Goal: Task Accomplishment & Management: Complete application form

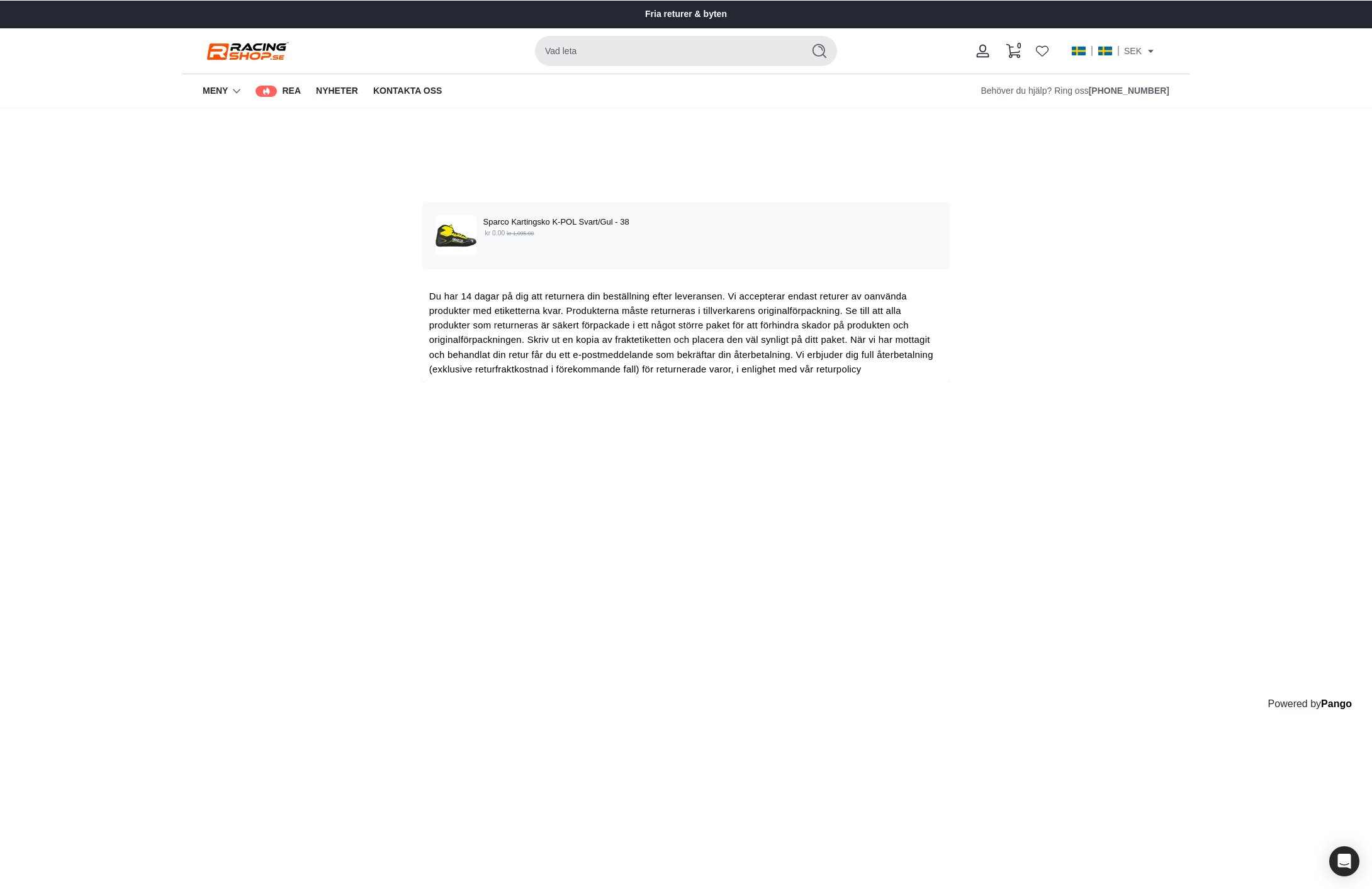
click at [939, 406] on div "Sparco Kartingsko K-POL Svart/Gul - 38 kr 0.00 kr 1,095.00 Du har 14 dagar på d…" at bounding box center [686, 333] width 527 height 263
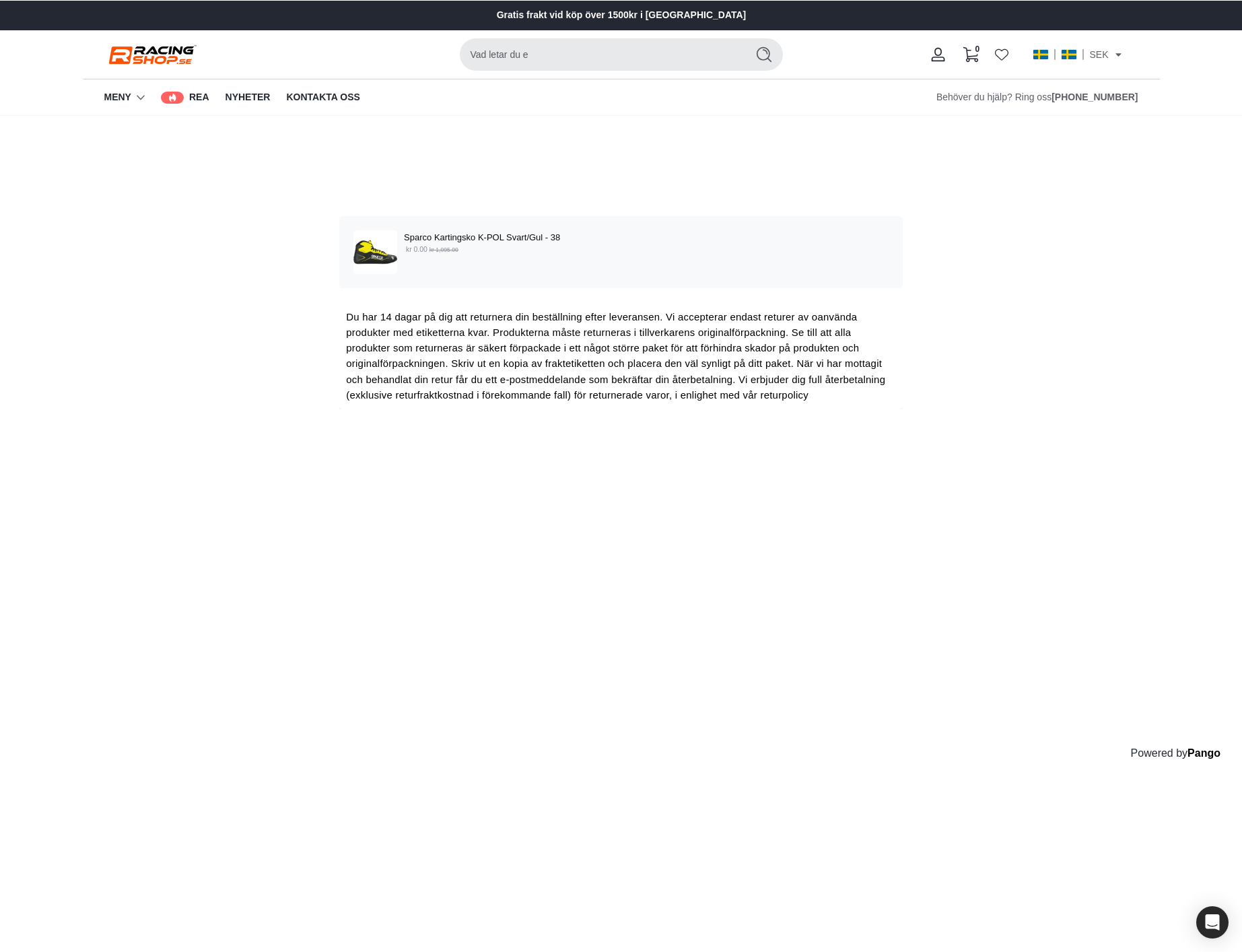
click at [995, 417] on div "Välj de produkter som du vill returnera eller byta Sparco Kartingsko K-POL Svar…" at bounding box center [621, 452] width 1242 height 673
click at [646, 238] on p "Sparco Kartingsko K-POL Svart/Gul - 38" at bounding box center [646, 237] width 485 height 14
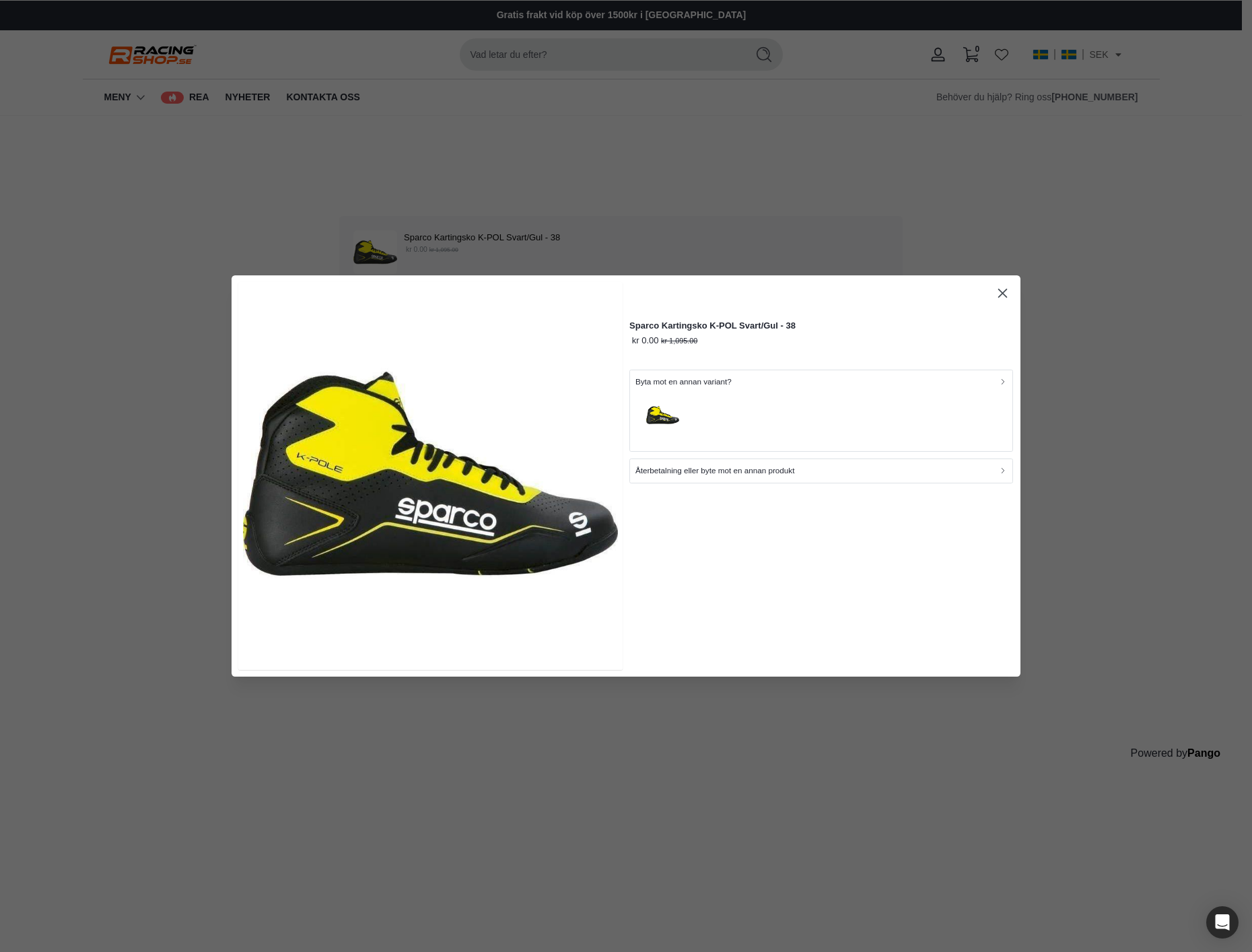
click at [833, 418] on div "button" at bounding box center [822, 417] width 373 height 58
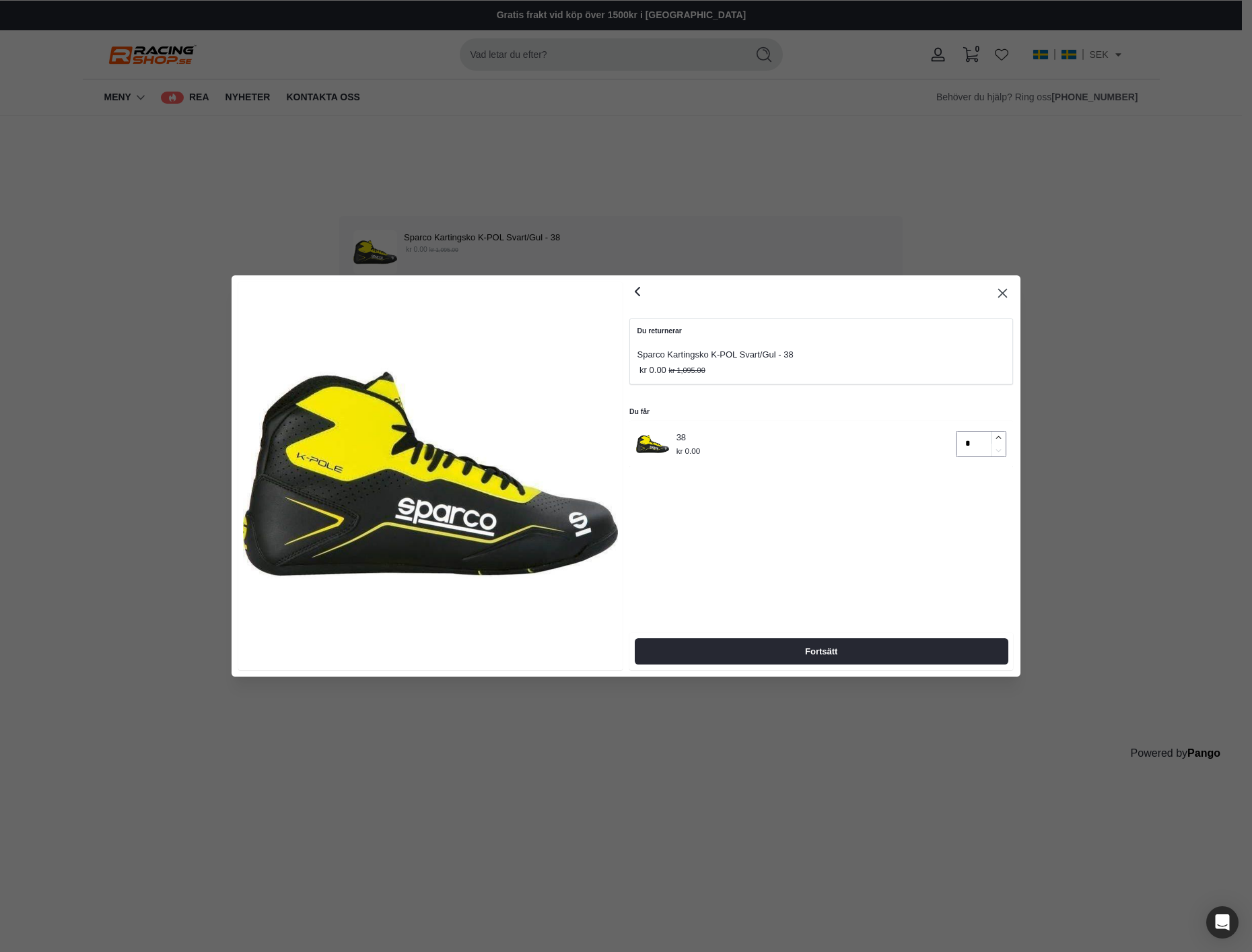
type input "*"
click at [994, 435] on button "button" at bounding box center [999, 437] width 15 height 13
click at [935, 639] on span "Fortsätt" at bounding box center [821, 652] width 344 height 25
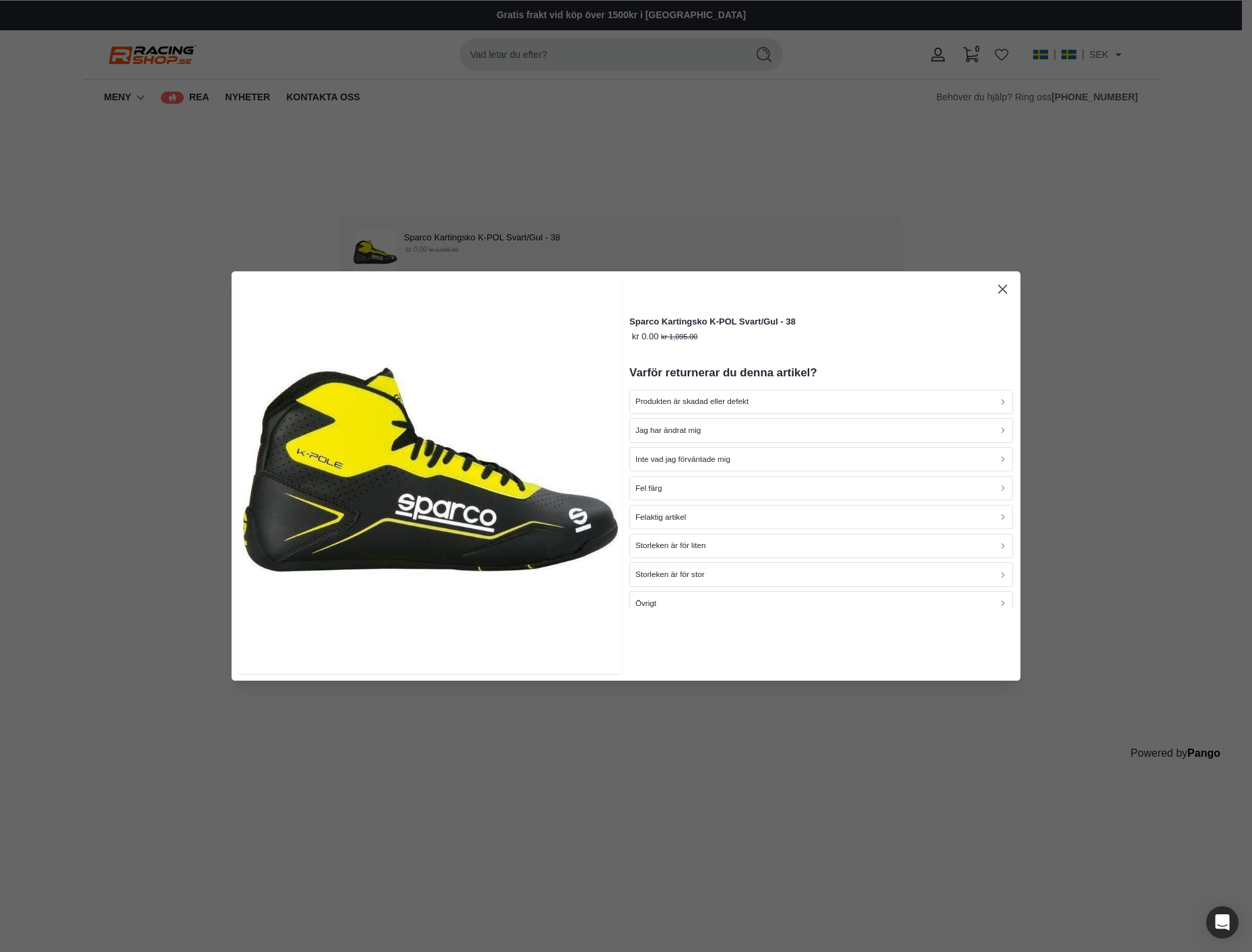
click at [999, 289] on icon "button" at bounding box center [1003, 289] width 15 height 15
click at [1005, 289] on icon "button" at bounding box center [1003, 289] width 15 height 15
click at [1004, 291] on icon "button" at bounding box center [1003, 289] width 9 height 9
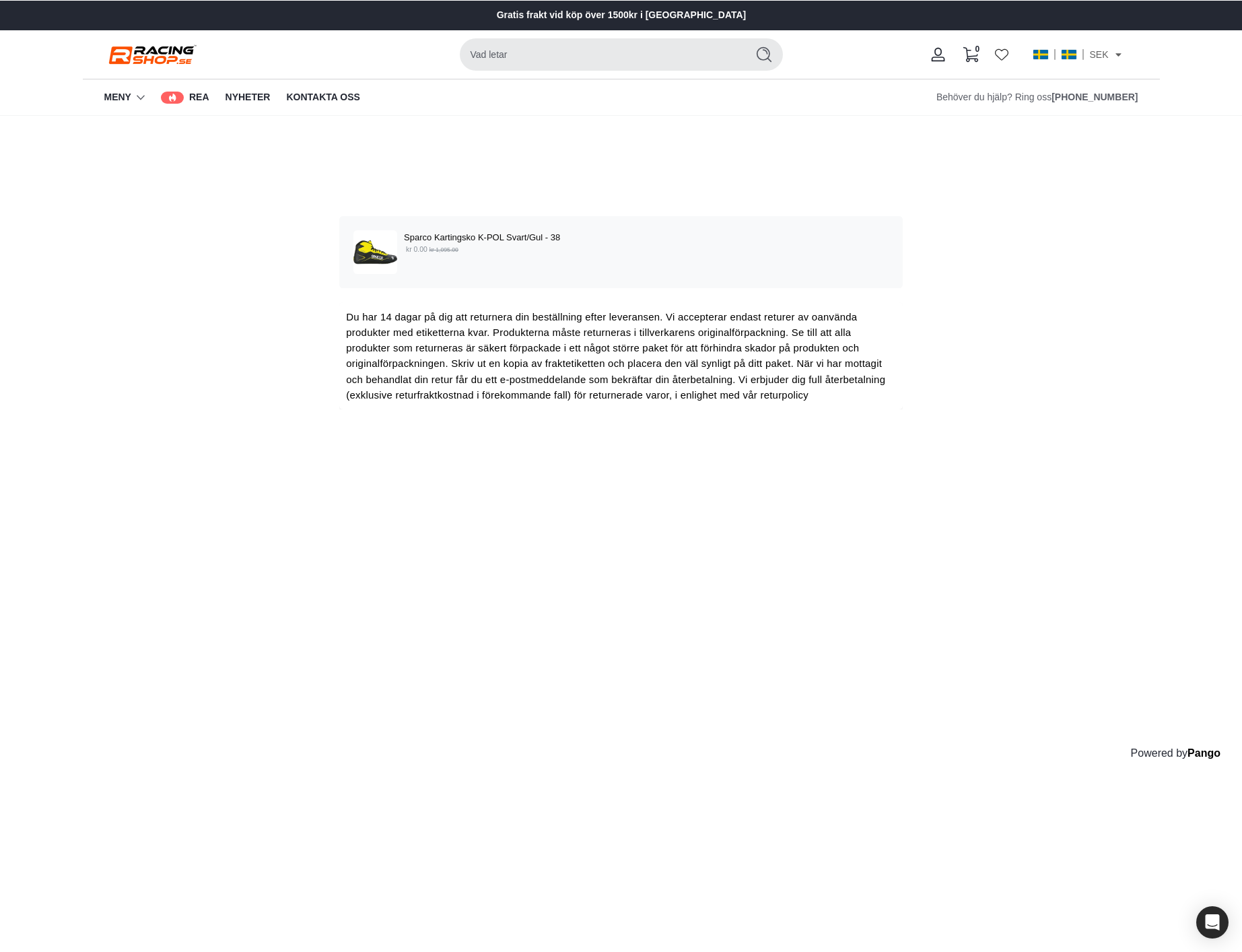
click at [646, 256] on div "Sparco Kartingsko K-POL Svart/Gul - 38 kr 0.00 kr 1,095.00" at bounding box center [621, 252] width 536 height 44
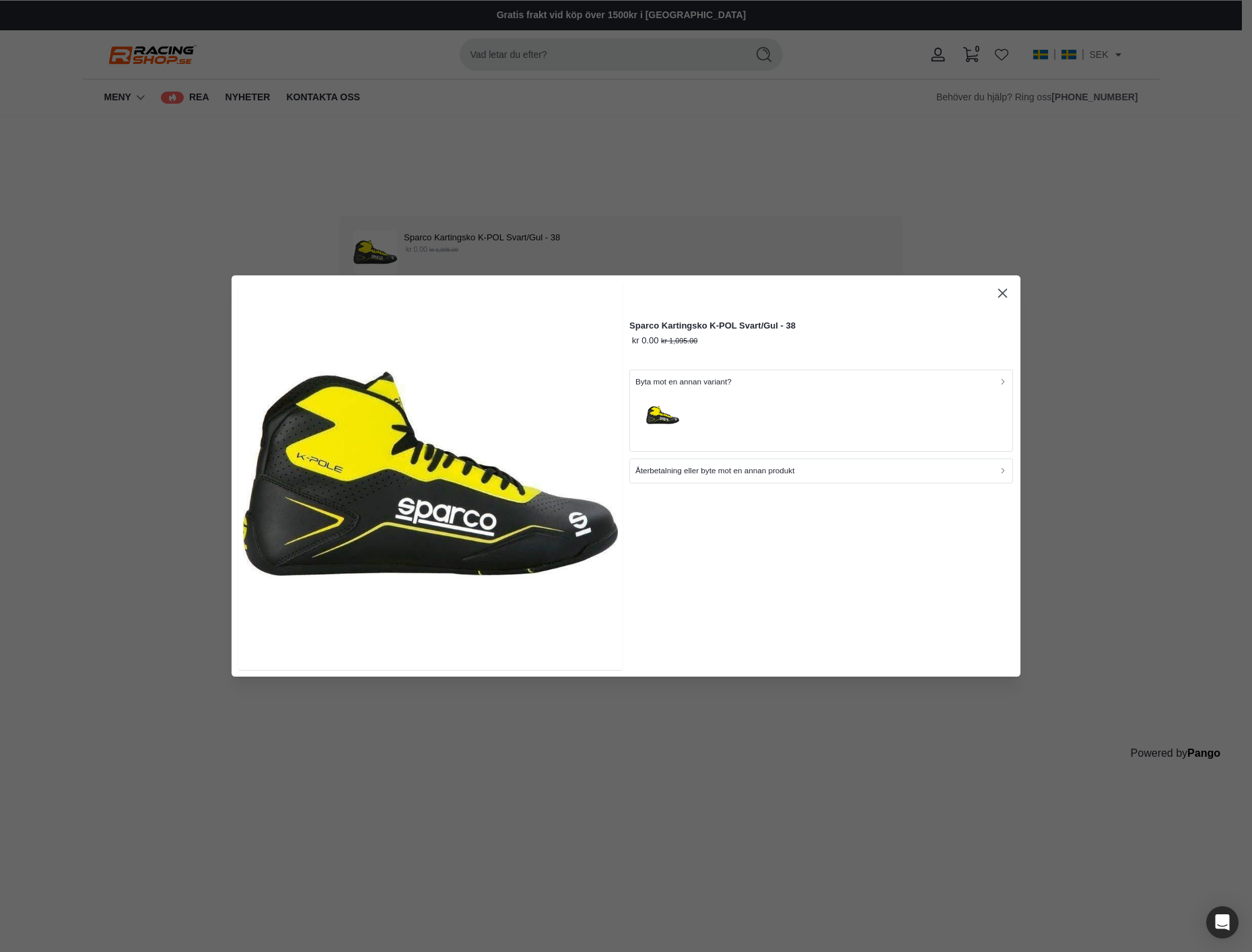
click at [772, 383] on div "Byta mot en annan variant?" at bounding box center [822, 381] width 373 height 13
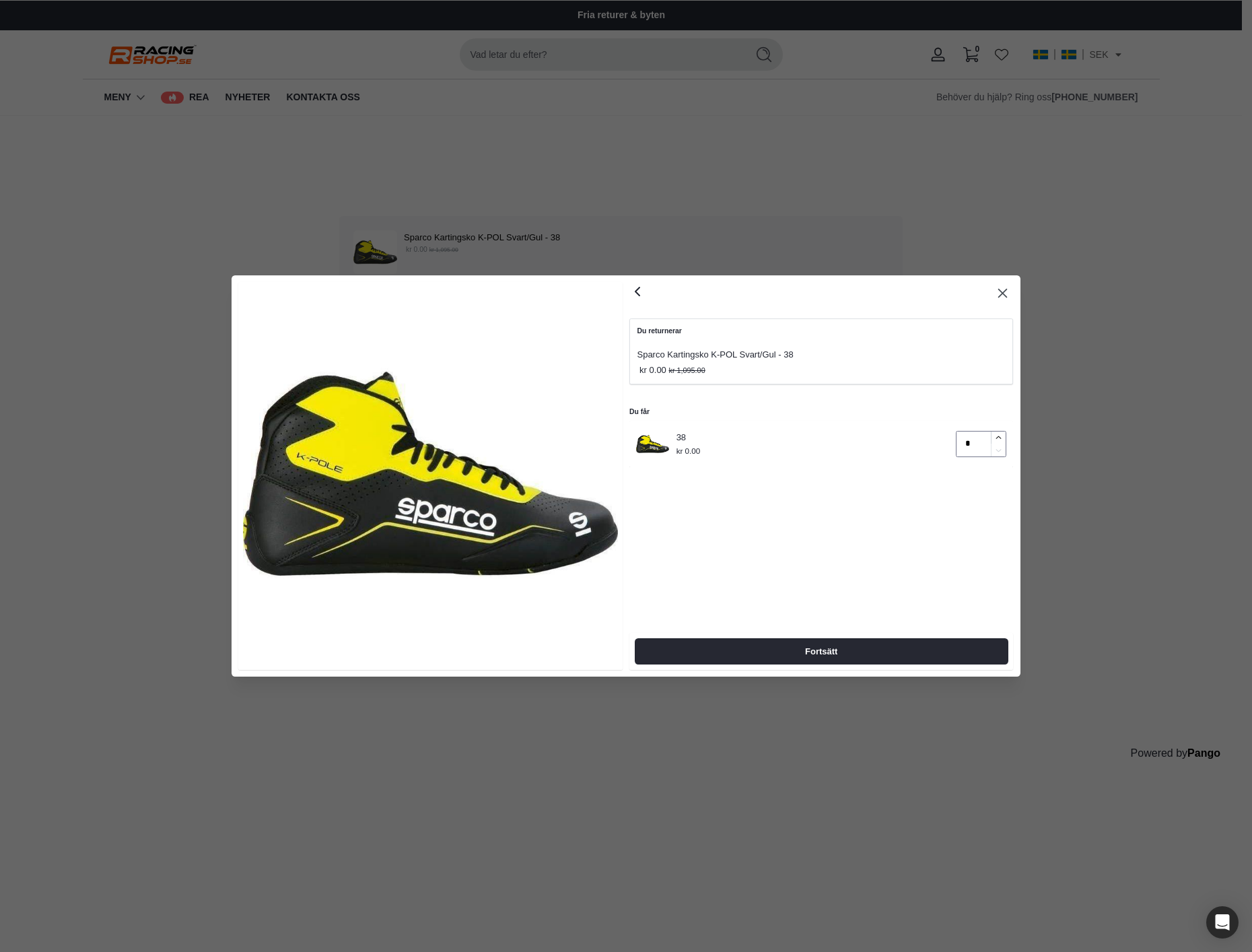
type input "*"
click at [997, 435] on icon "button" at bounding box center [999, 437] width 9 height 9
click at [894, 641] on span "Fortsätt" at bounding box center [821, 652] width 344 height 25
click at [639, 294] on icon "button" at bounding box center [638, 291] width 4 height 8
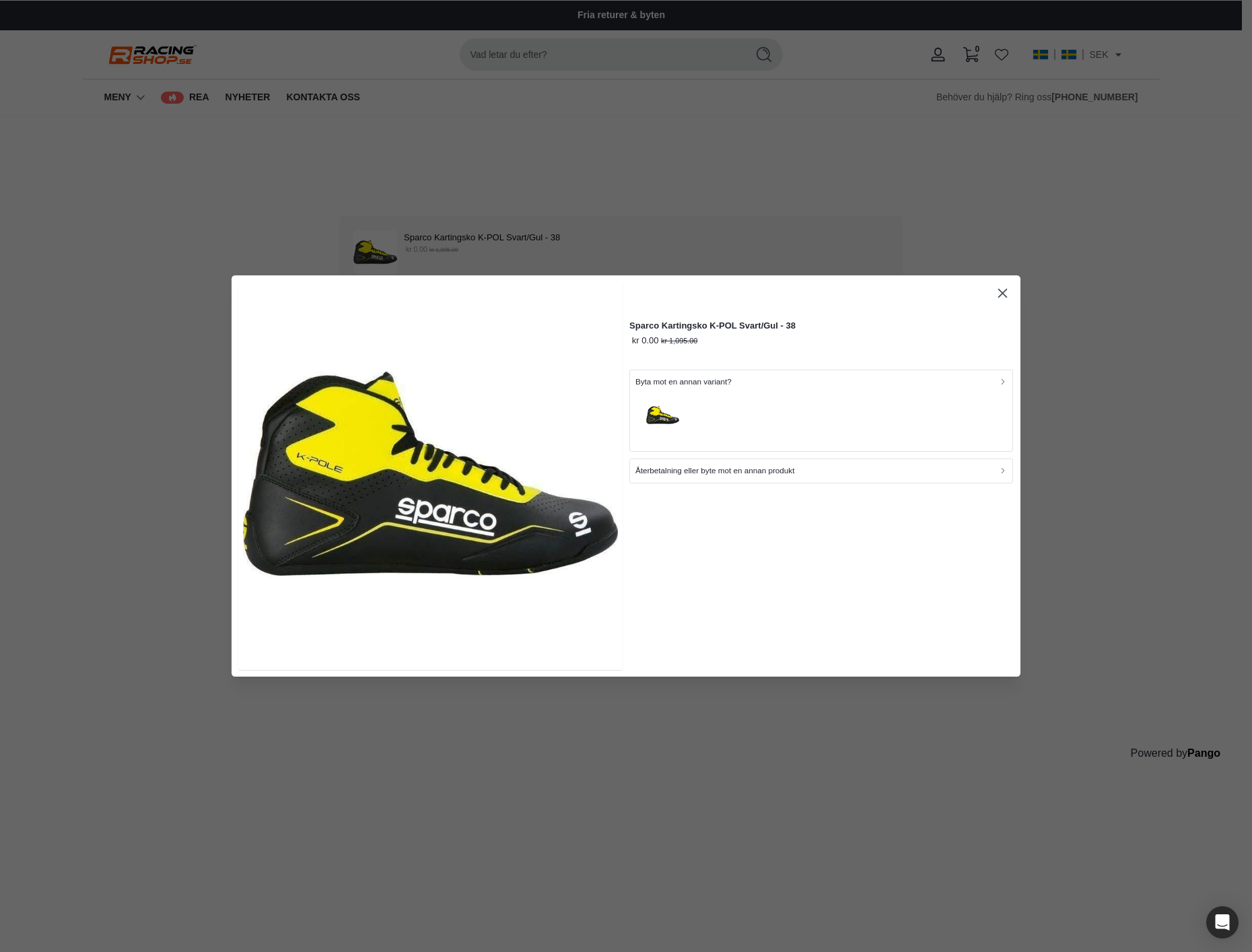
click at [844, 391] on div "button" at bounding box center [822, 417] width 373 height 58
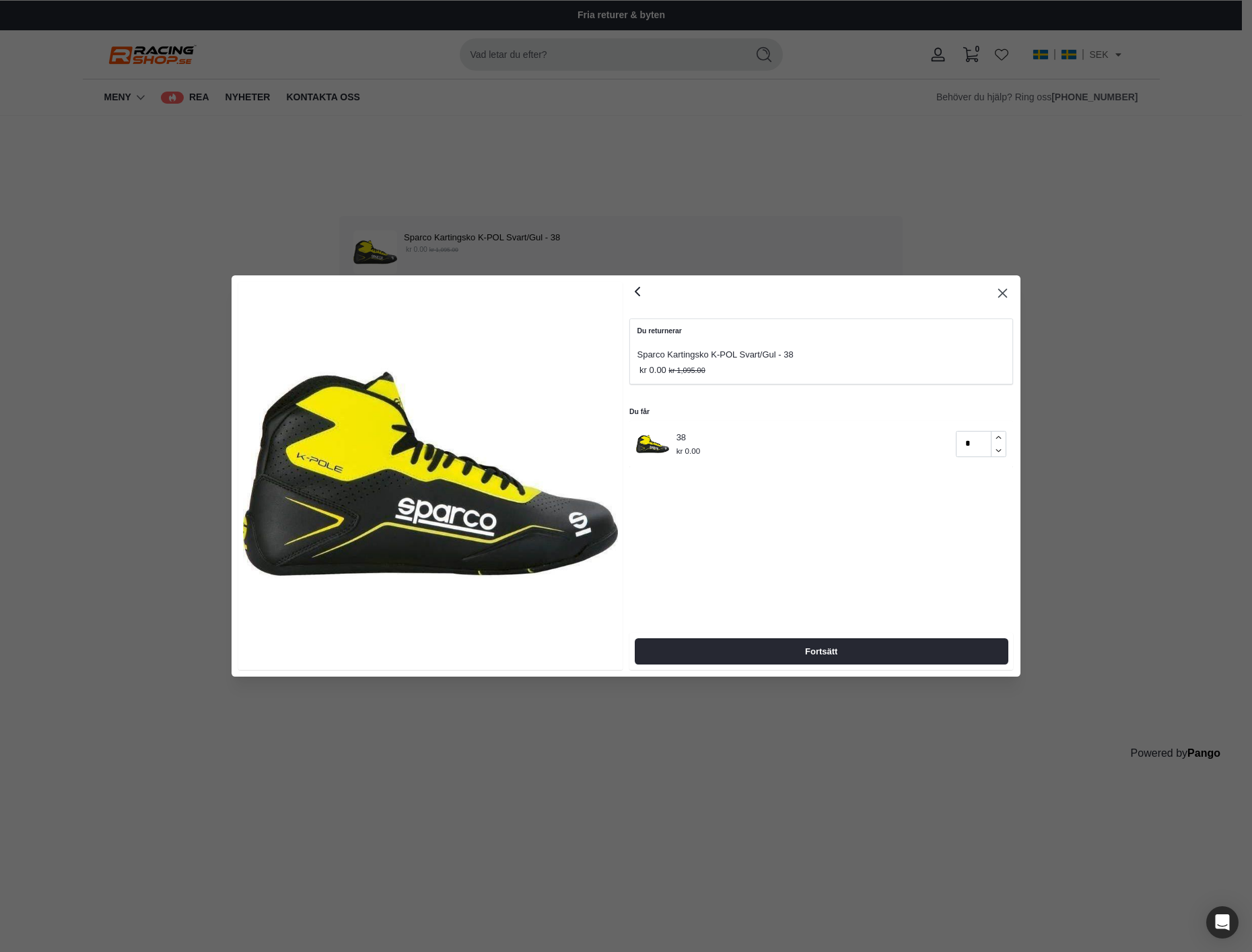
click at [640, 302] on button "button" at bounding box center [637, 293] width 16 height 19
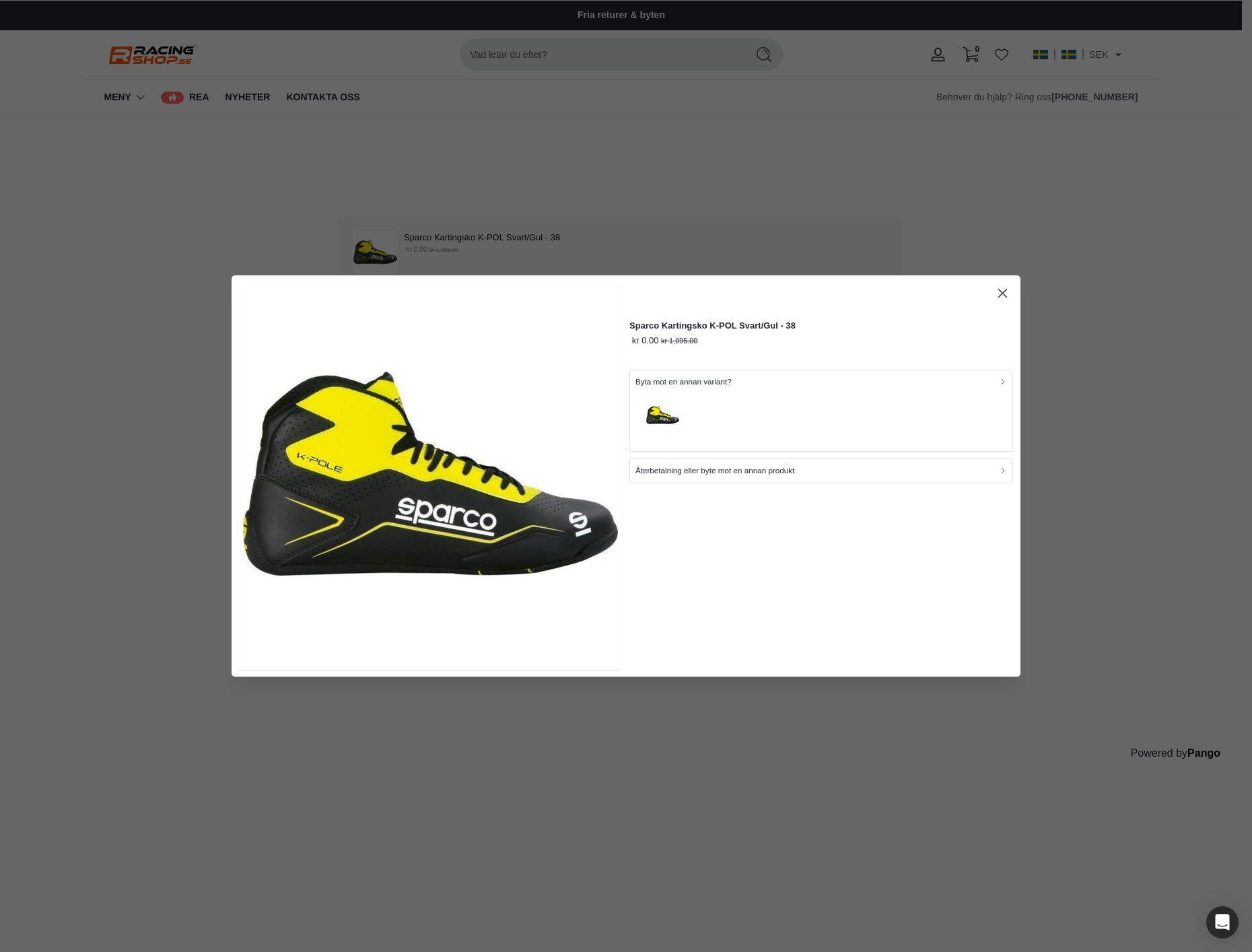
click at [1004, 296] on icon "button" at bounding box center [1003, 293] width 9 height 9
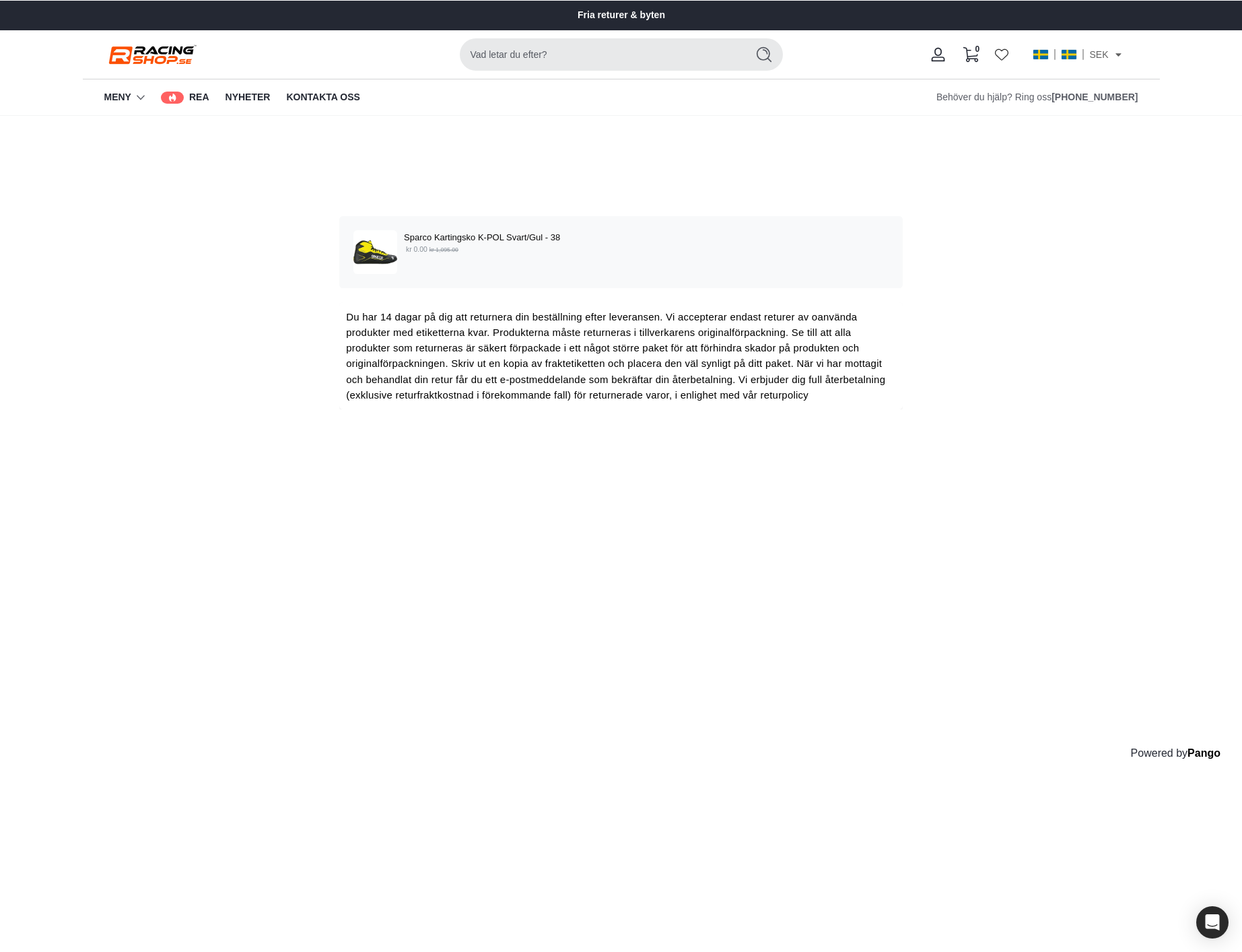
click at [1020, 309] on div "Välj de produkter som du vill returnera eller byta Sparco Kartingsko K-POL Svar…" at bounding box center [621, 452] width 1242 height 673
click at [510, 232] on p "Sparco Kartingsko K-POL Svart/Gul - 38" at bounding box center [646, 237] width 485 height 14
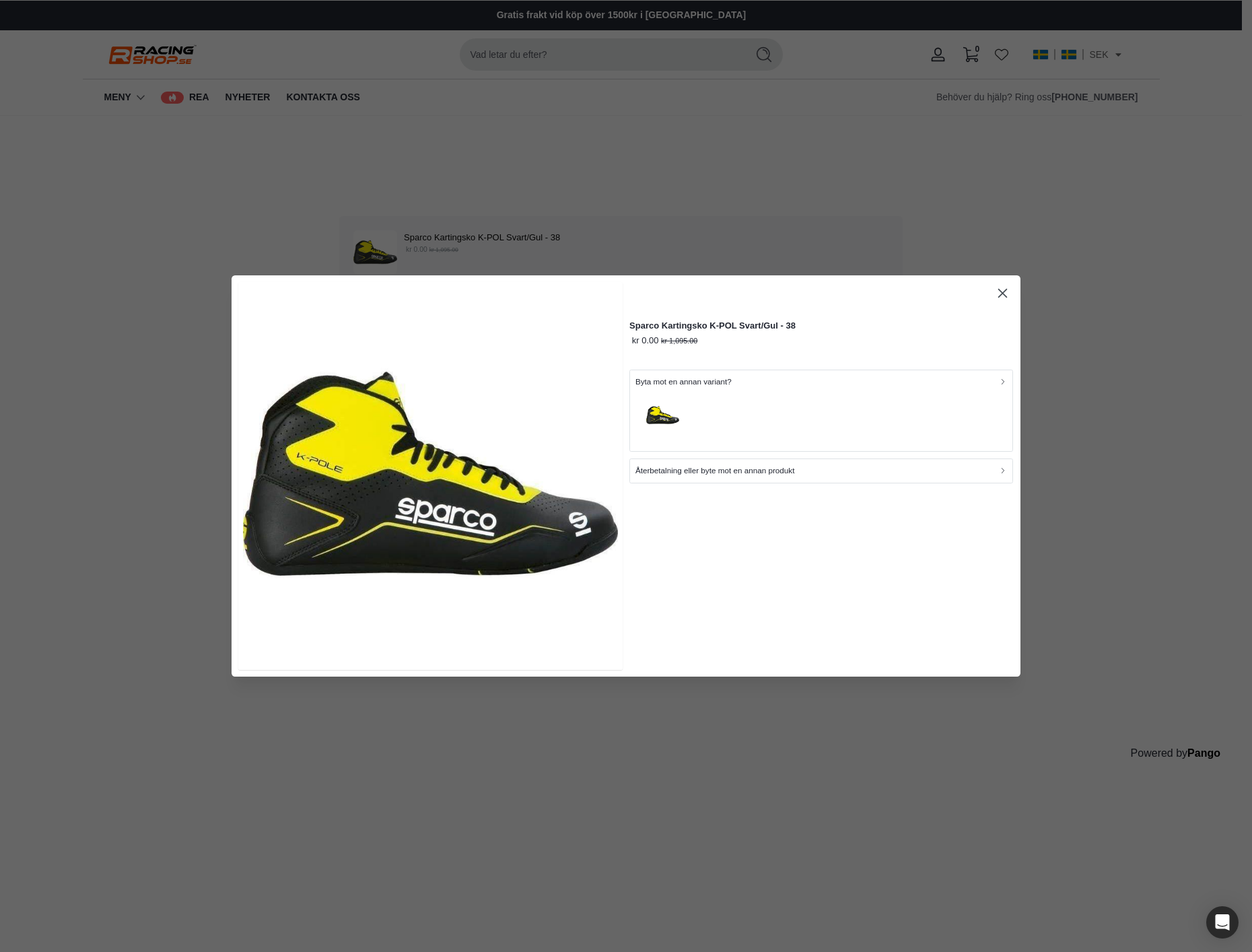
click at [881, 403] on div "button" at bounding box center [822, 417] width 373 height 58
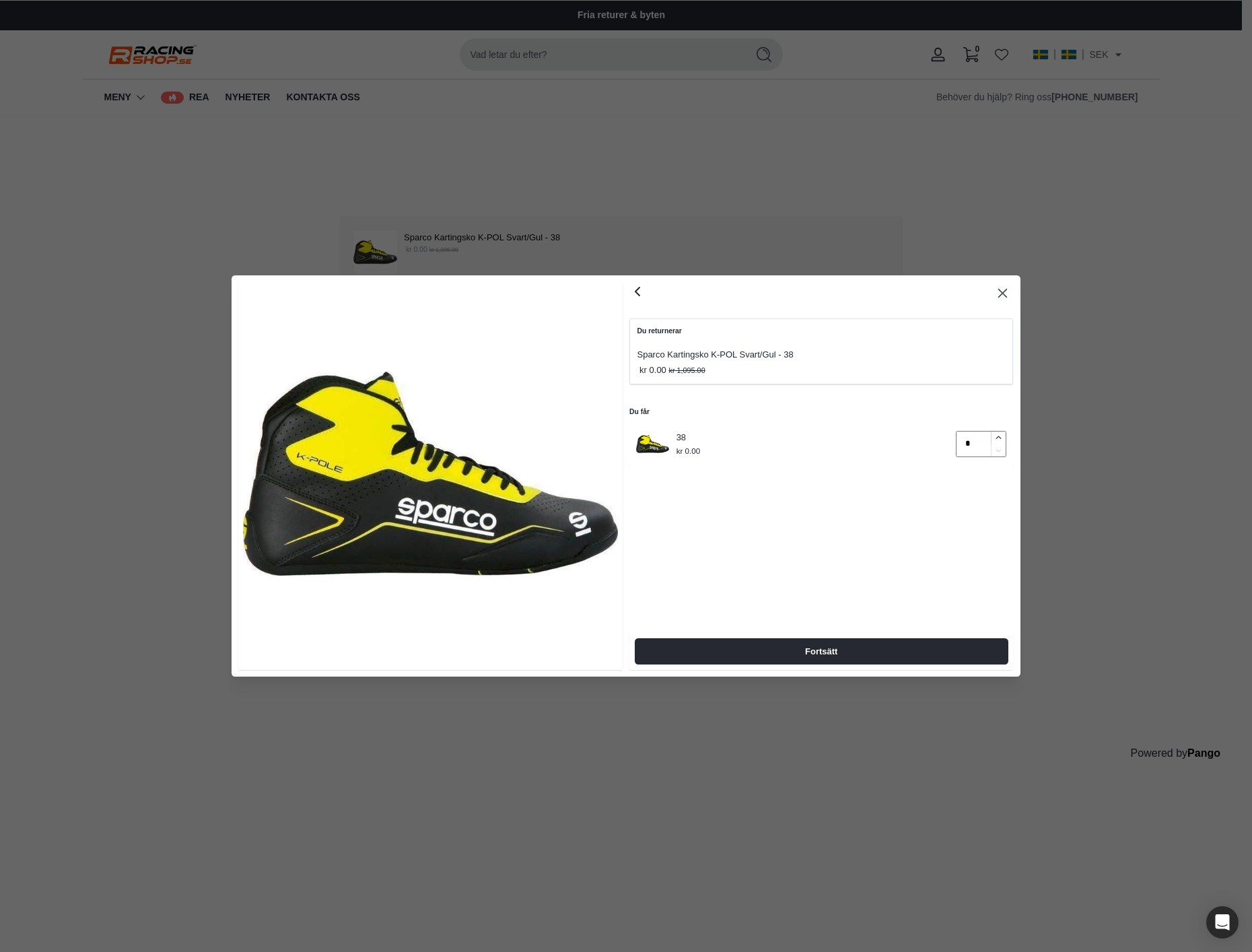
type input "*"
click at [1001, 436] on icon "button" at bounding box center [999, 437] width 9 height 9
click at [862, 657] on span "Fortsätt" at bounding box center [821, 652] width 344 height 25
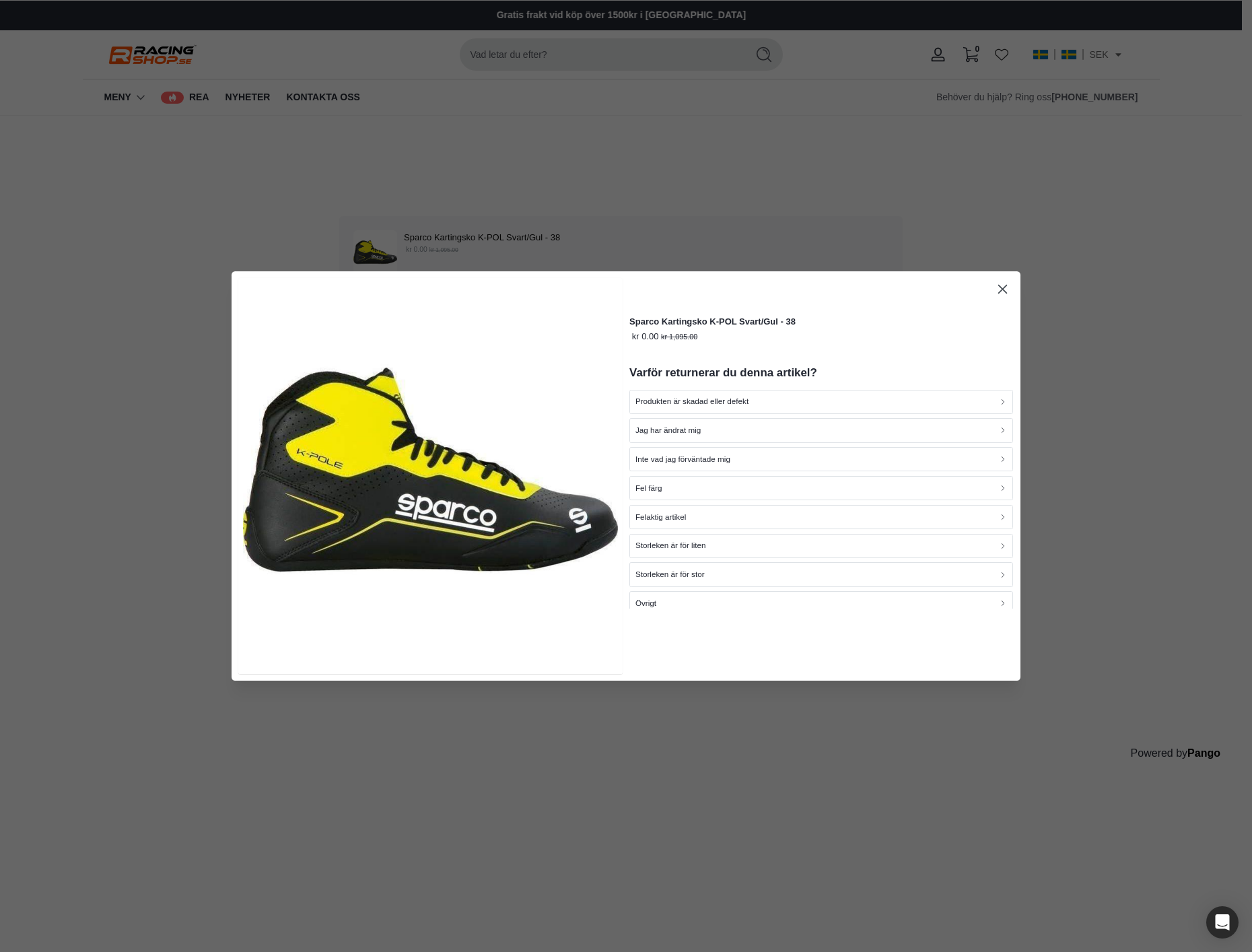
drag, startPoint x: 1001, startPoint y: 290, endPoint x: 1010, endPoint y: 291, distance: 9.1
click at [1001, 290] on icon "button" at bounding box center [1003, 289] width 9 height 9
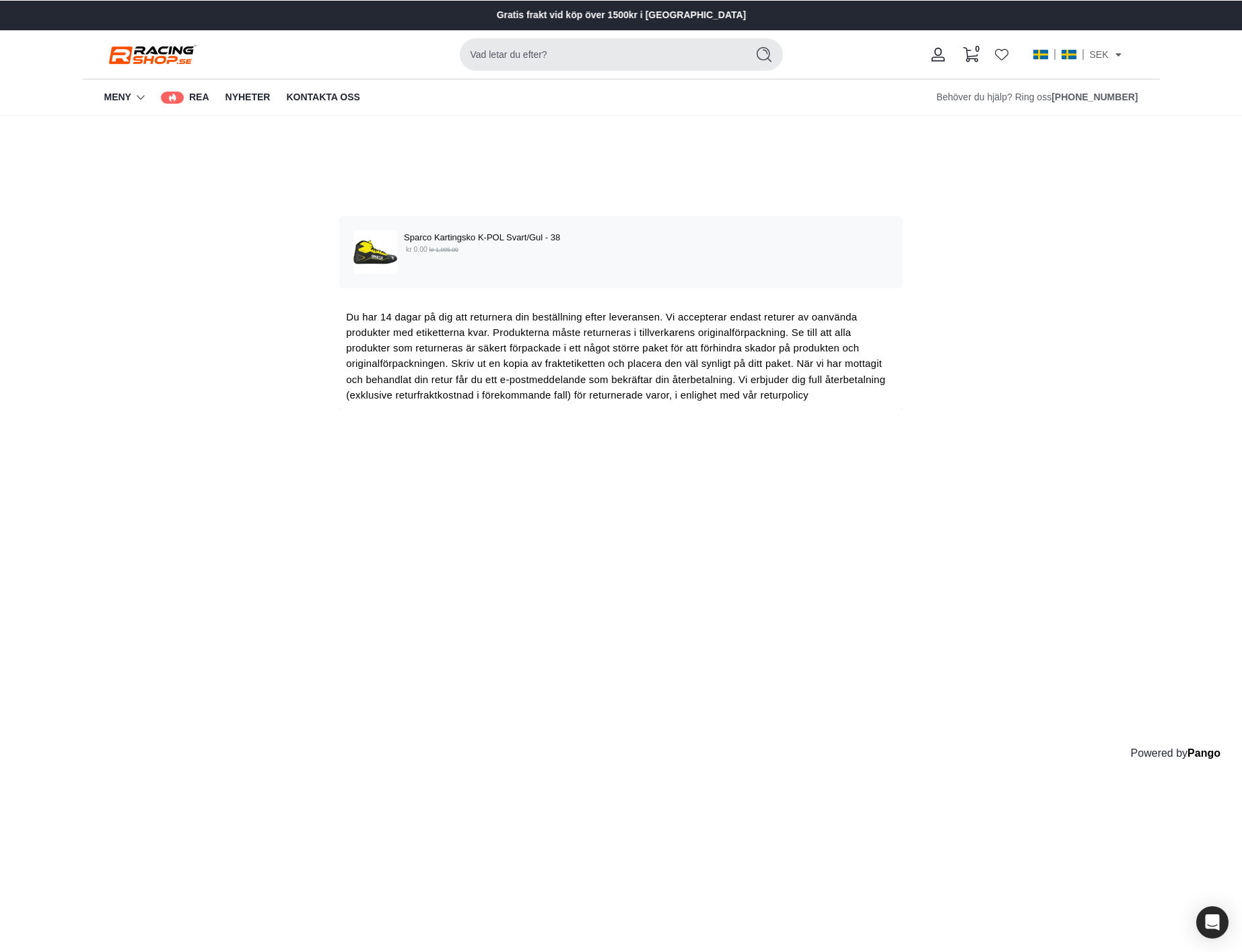
drag, startPoint x: 915, startPoint y: 302, endPoint x: 906, endPoint y: 298, distance: 9.8
click at [915, 301] on div "Välj de produkter som du vill returnera eller byta Sparco Kartingsko K-POL Svar…" at bounding box center [621, 452] width 1242 height 673
click at [353, 395] on span "Du har 14 dagar på dig att returnera din beställning efter leveransen. Vi accep…" at bounding box center [615, 356] width 539 height 90
click at [570, 248] on p "kr 0.00 kr 1,095.00" at bounding box center [646, 250] width 485 height 11
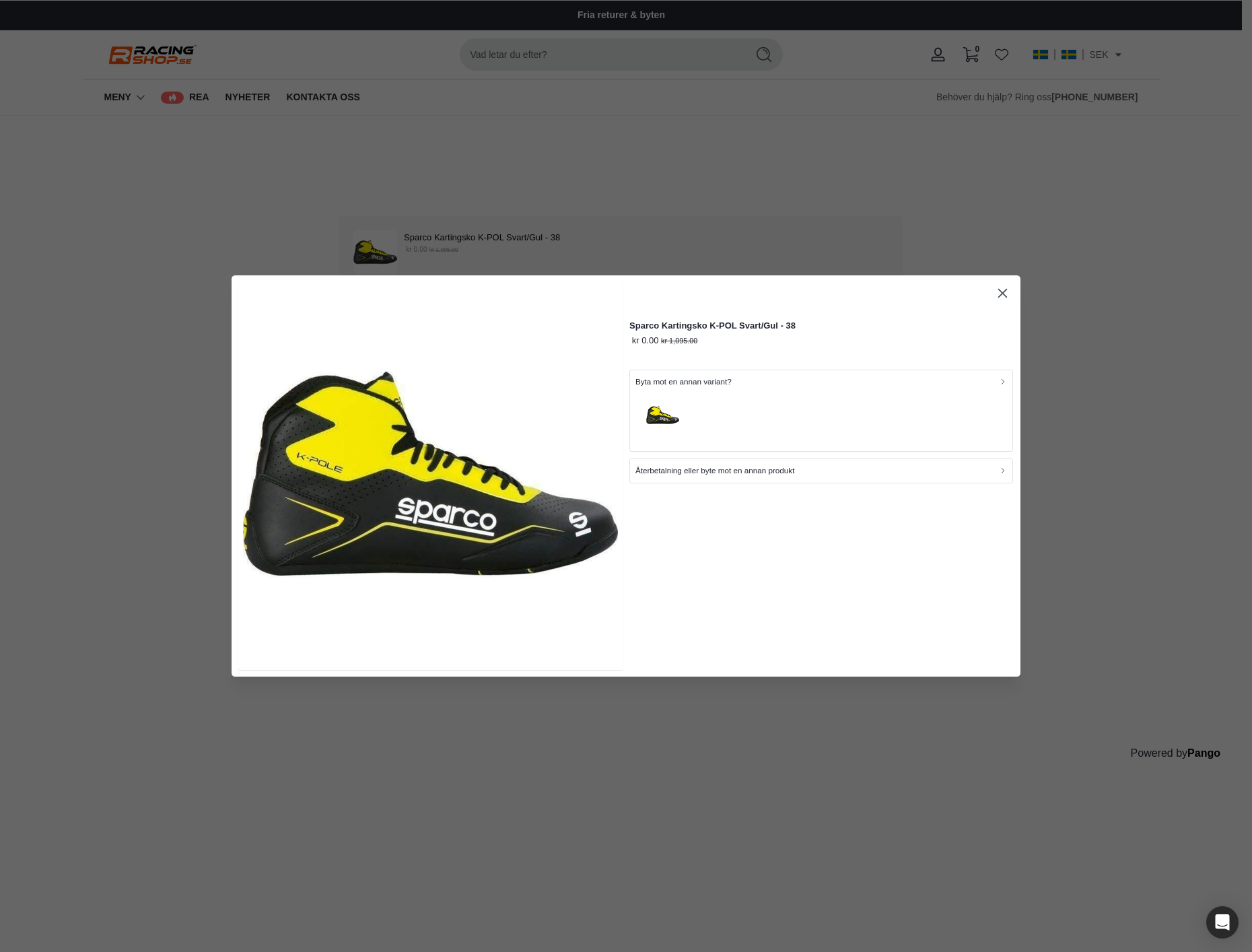
click at [736, 474] on p "Återbetalning eller byte mot en annan produkt" at bounding box center [716, 470] width 160 height 13
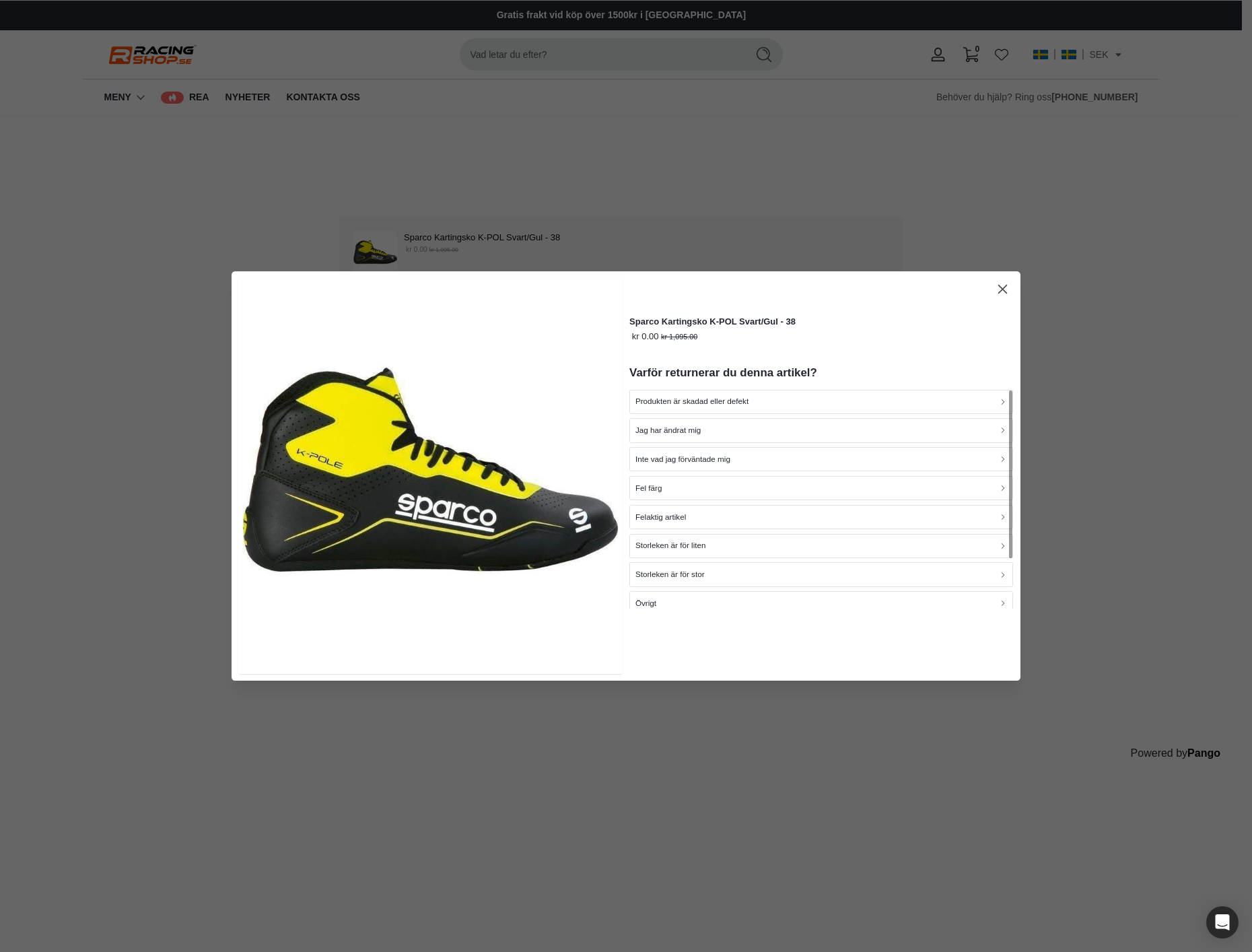
click at [744, 579] on div "Storleken är för stor" at bounding box center [822, 575] width 373 height 13
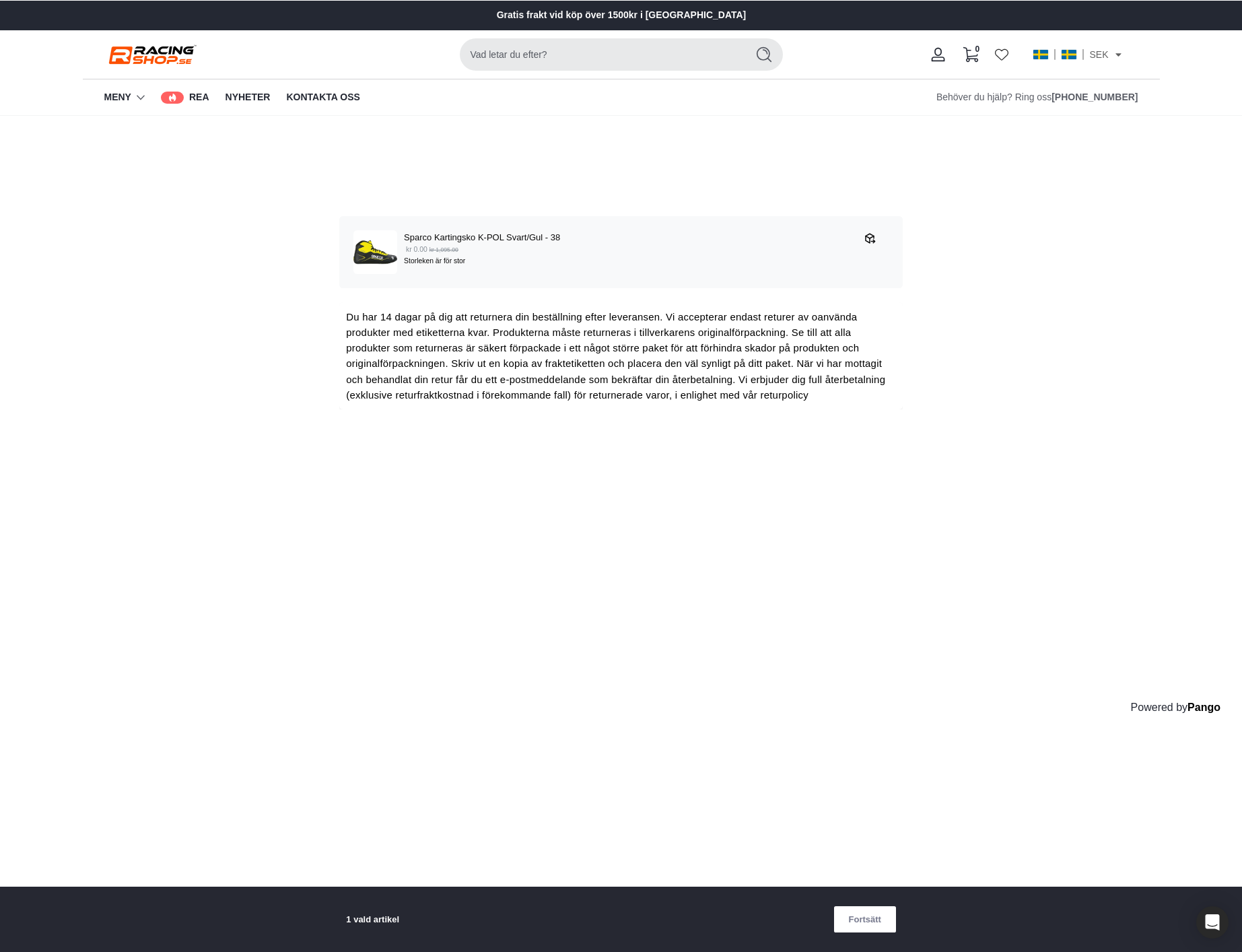
click at [995, 597] on div "Välj de produkter som du vill returnera eller byta Sparco Kartingsko K-POL Svar…" at bounding box center [621, 452] width 1242 height 673
click at [1131, 796] on main "Välj de produkter som du vill returnera eller byta Sparco Kartingsko K-POL Svar…" at bounding box center [621, 534] width 1242 height 836
click at [872, 917] on span "Fortsätt" at bounding box center [865, 920] width 32 height 25
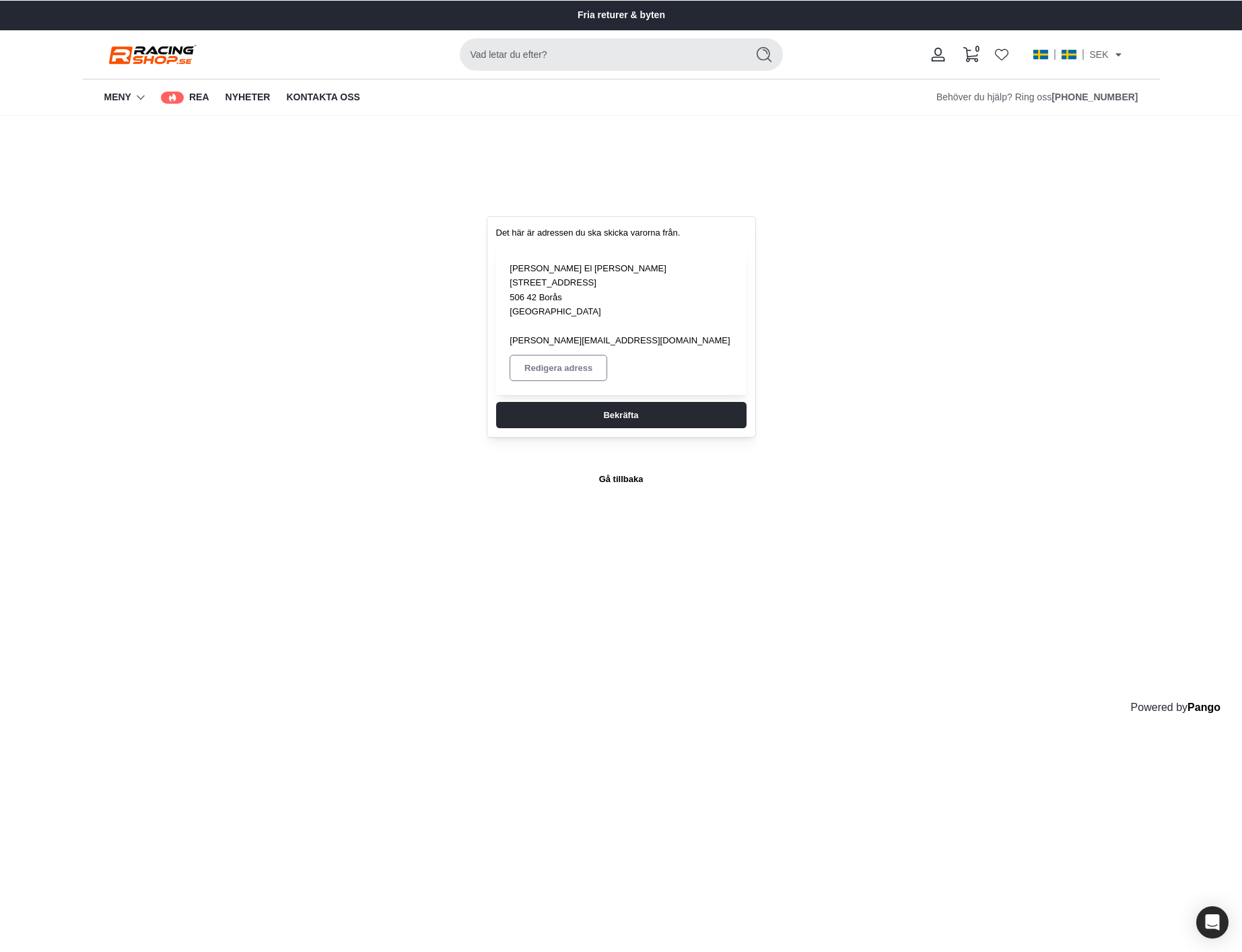
click at [625, 466] on span "Gå tillbaka" at bounding box center [621, 479] width 45 height 25
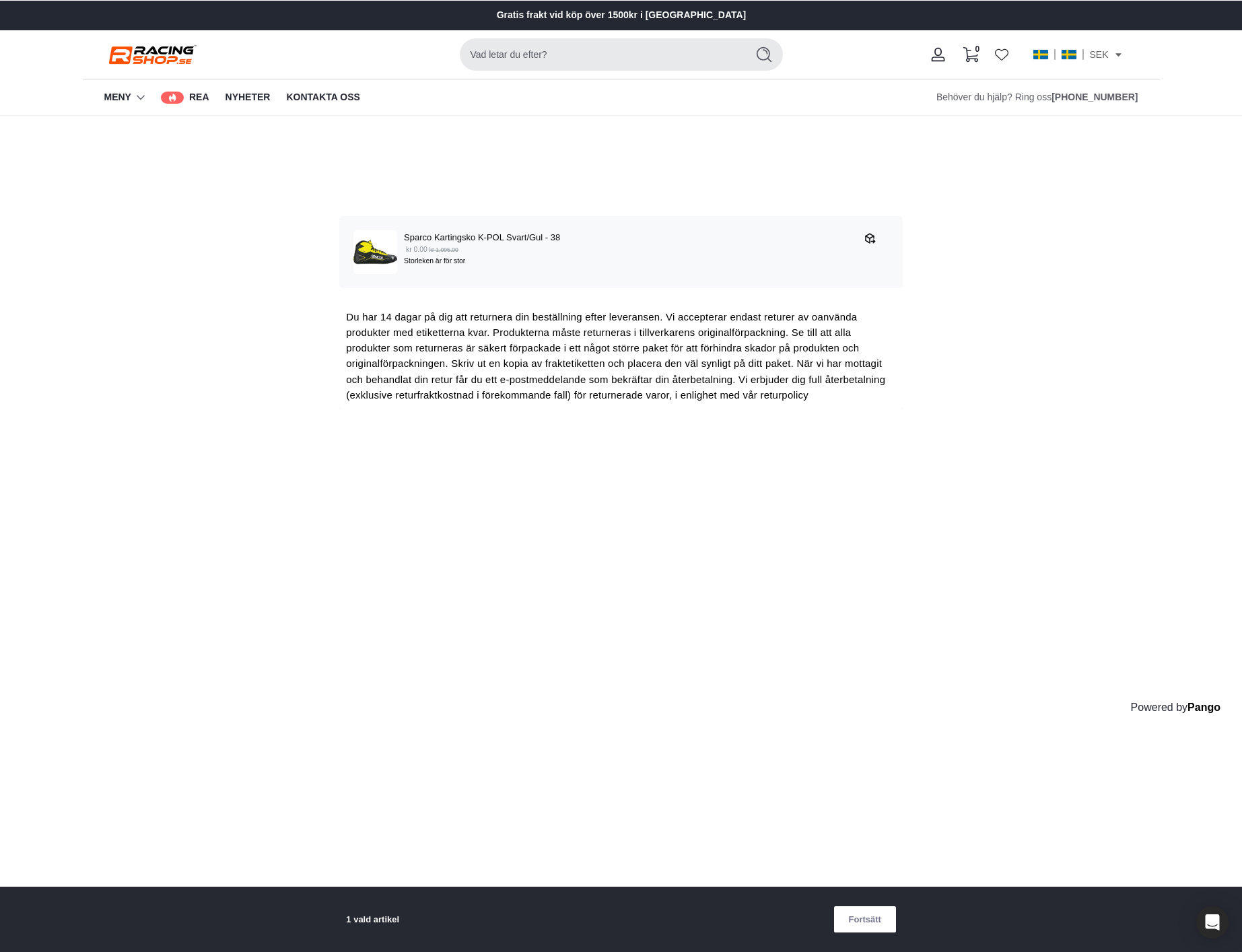
click at [336, 904] on div "1 vald artikel Fortsätt" at bounding box center [621, 920] width 578 height 66
click at [372, 923] on p "1 vald artikel" at bounding box center [372, 919] width 53 height 14
click at [873, 235] on icon "button" at bounding box center [870, 238] width 6 height 6
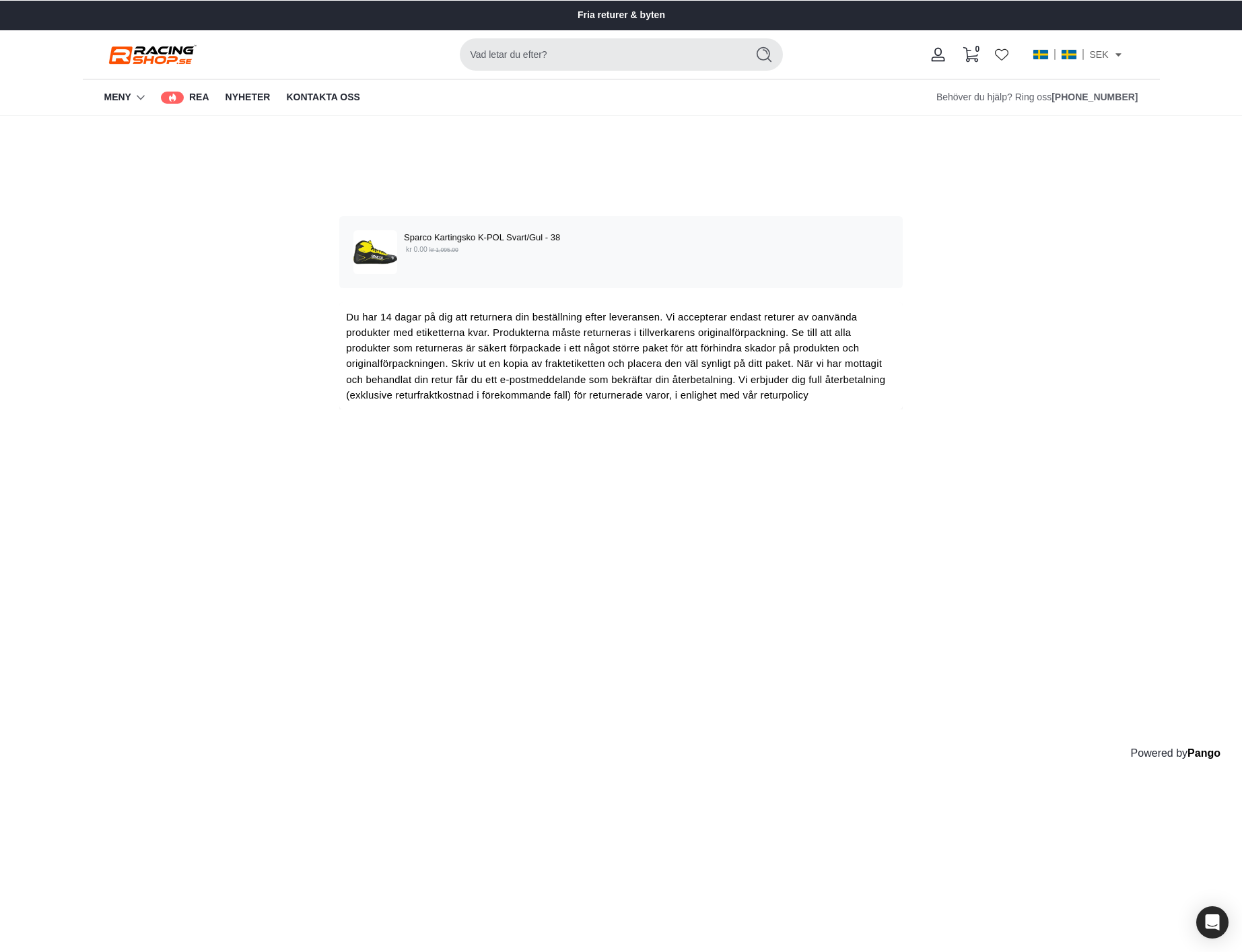
click at [817, 749] on div "Välj de produkter som du vill returnera eller byta Sparco Kartingsko K-POL Svar…" at bounding box center [621, 452] width 1242 height 673
click at [1181, 283] on div "Välj de produkter som du vill returnera eller byta Sparco Kartingsko K-POL Svar…" at bounding box center [621, 452] width 1242 height 673
click at [1116, 310] on div "Välj de produkter som du vill returnera eller byta Sparco Kartingsko K-POL Svar…" at bounding box center [621, 452] width 1242 height 673
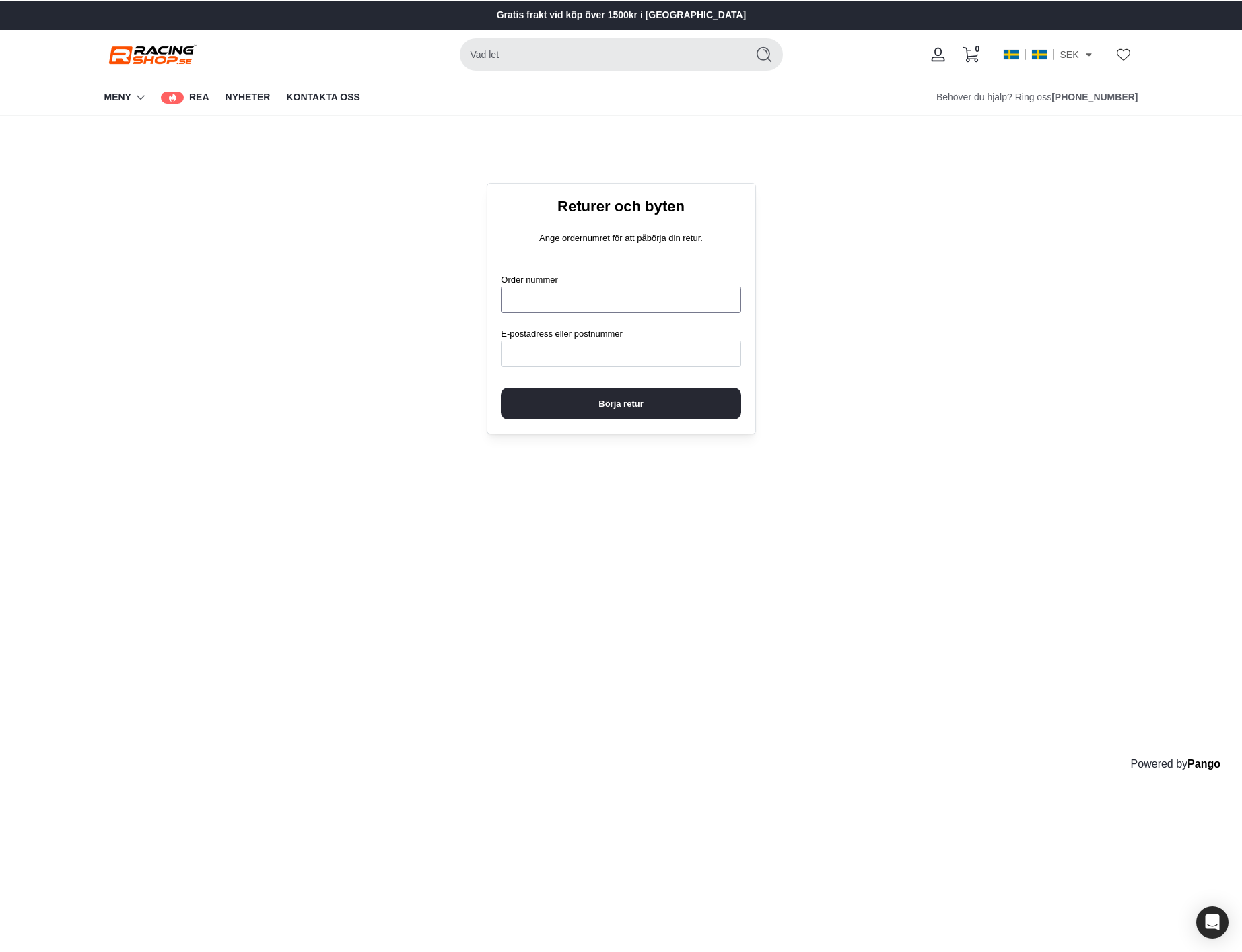
click at [625, 297] on input "Order nummer" at bounding box center [621, 300] width 240 height 26
type input "****"
paste input "**********"
type input "**********"
click at [625, 402] on span "Börja retur" at bounding box center [621, 404] width 45 height 30
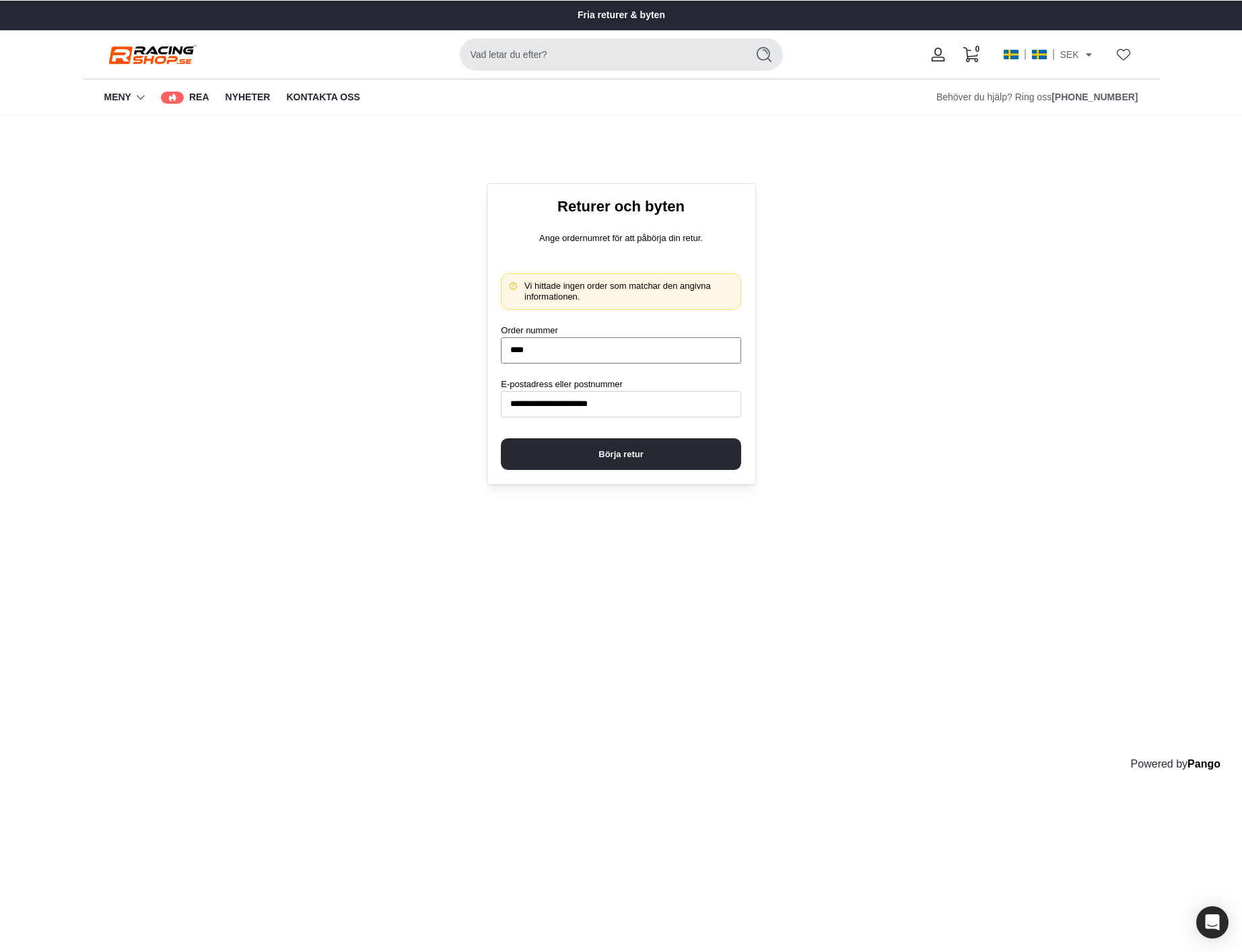
click at [510, 350] on input "****" at bounding box center [621, 351] width 240 height 26
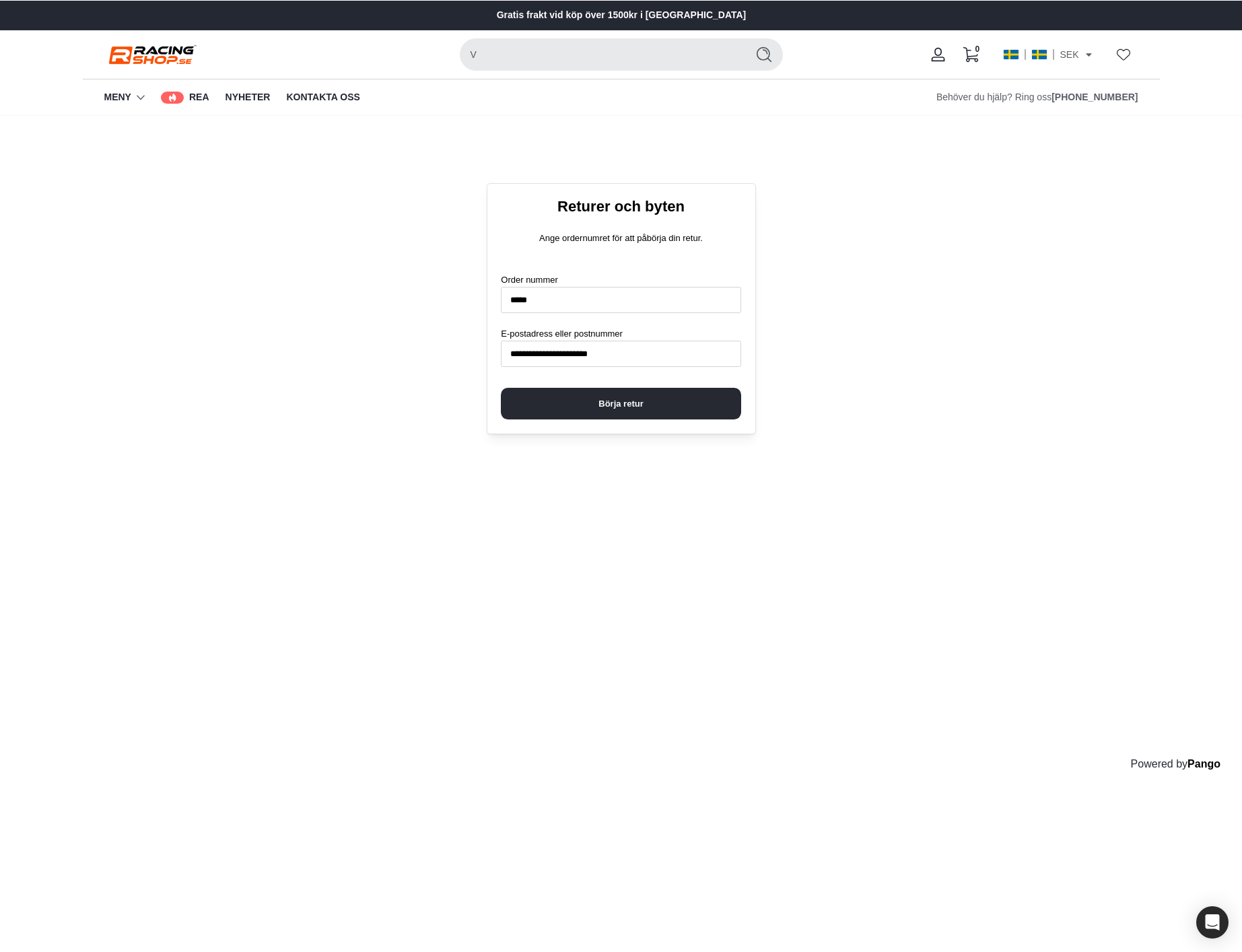
click at [636, 404] on span "Börja retur" at bounding box center [621, 404] width 45 height 30
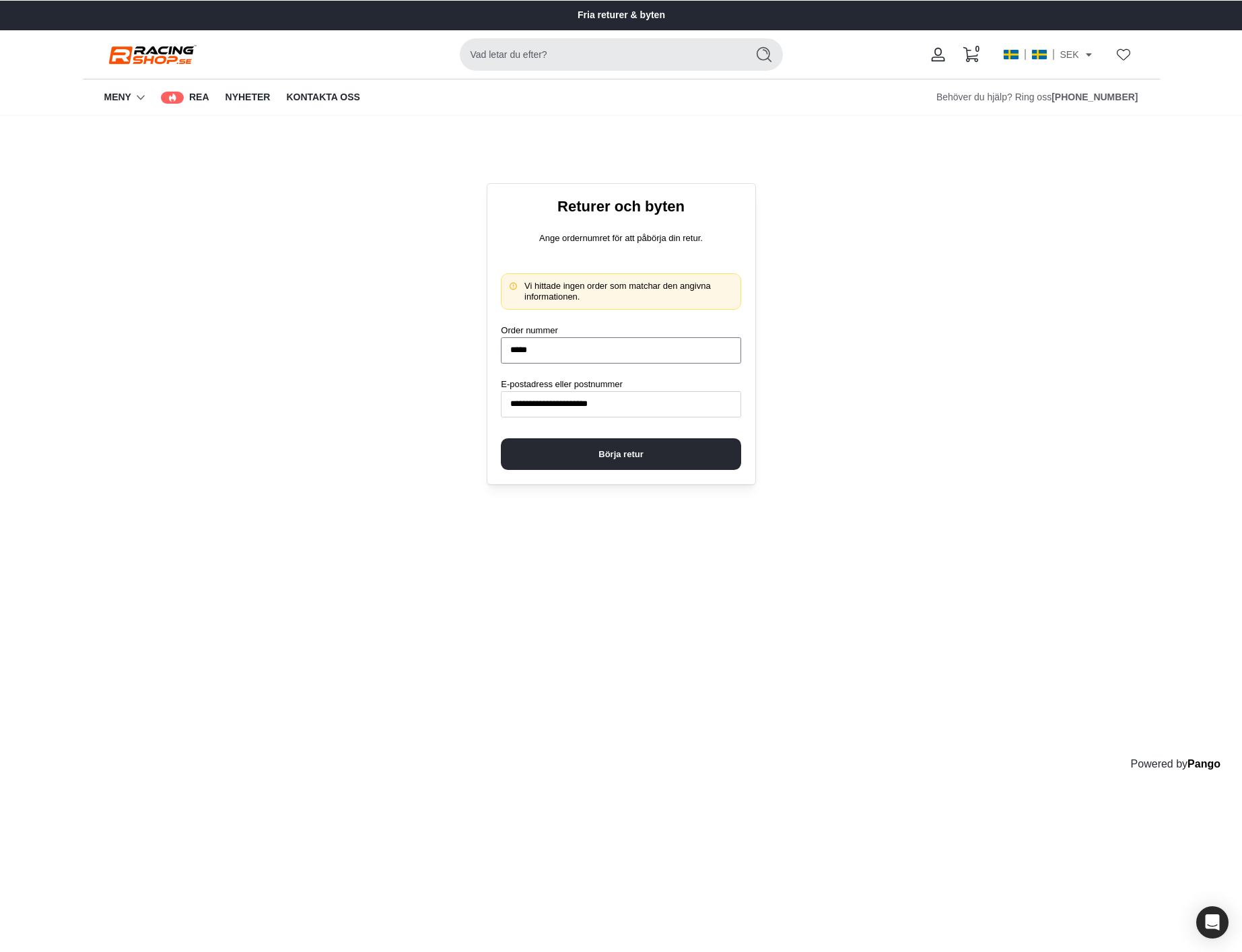
click at [547, 348] on input "*****" at bounding box center [621, 351] width 240 height 26
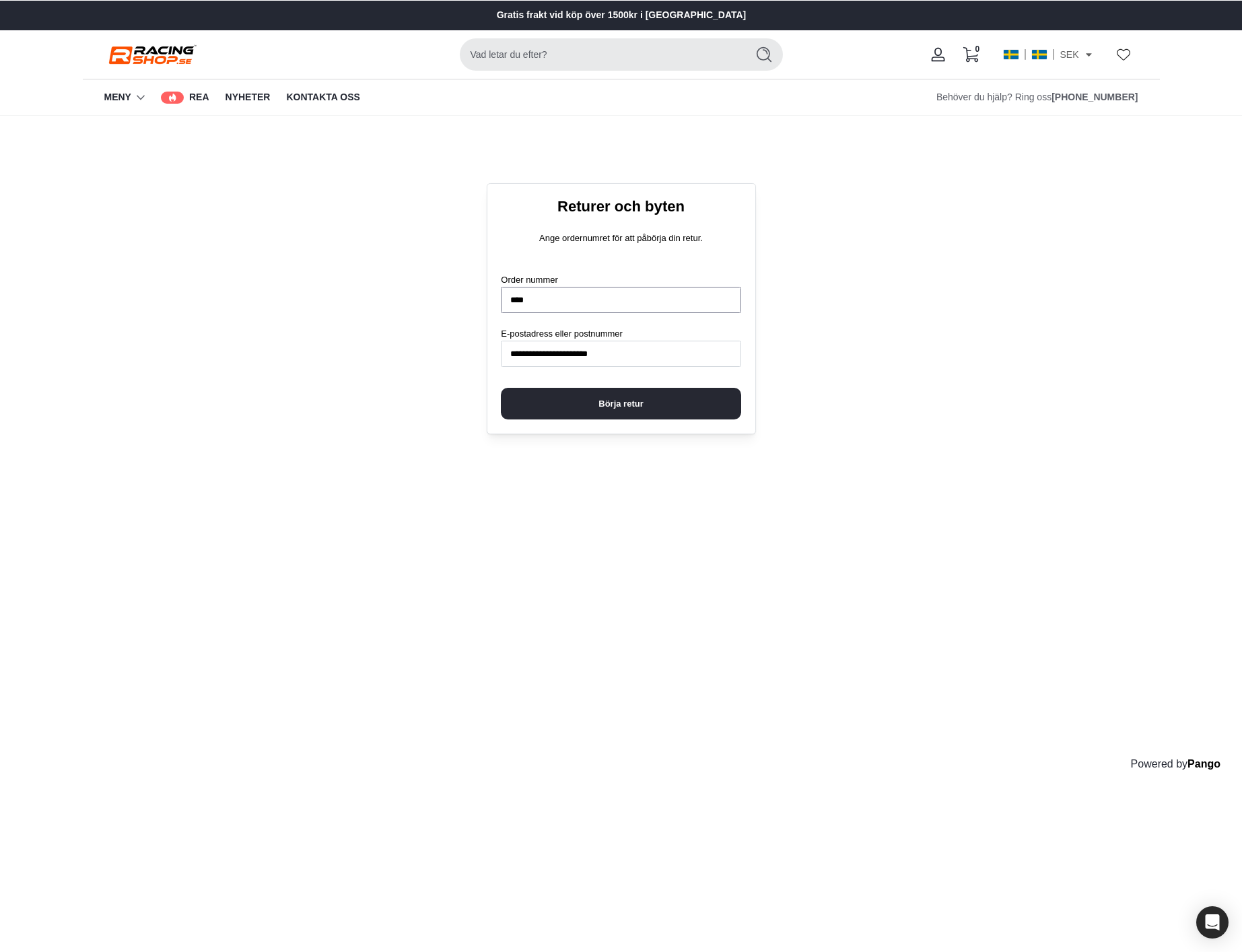
type input "****"
click at [501, 388] on button "Börja retur" at bounding box center [621, 404] width 240 height 32
